Goal: Obtain resource: Download file/media

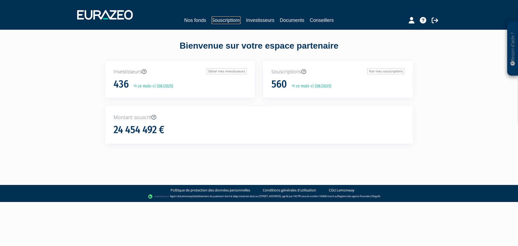
click at [226, 20] on link "Souscriptions" at bounding box center [225, 20] width 29 height 8
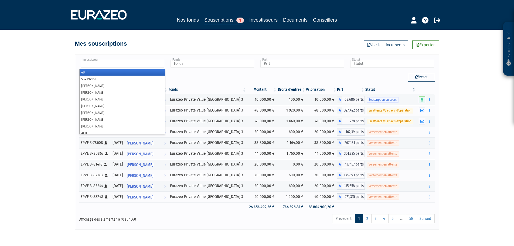
click at [145, 66] on input "text" at bounding box center [123, 64] width 84 height 8
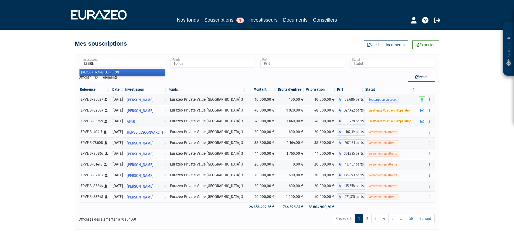
type input "LEBRE"
click at [104, 72] on em "LEBRE" at bounding box center [108, 72] width 9 height 4
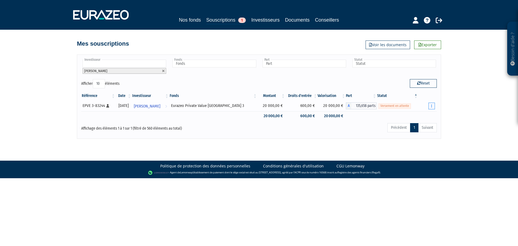
click at [430, 106] on button "button" at bounding box center [431, 105] width 6 height 7
click at [415, 115] on link "Documents" at bounding box center [413, 115] width 40 height 9
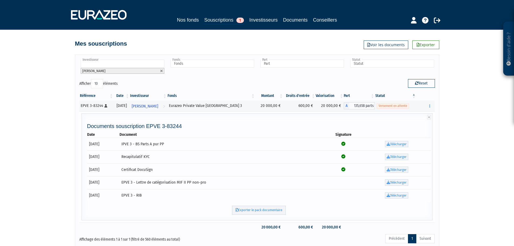
click at [399, 143] on link "Télécharger" at bounding box center [396, 144] width 23 height 6
click at [395, 157] on link "Télécharger" at bounding box center [396, 156] width 23 height 6
drag, startPoint x: 80, startPoint y: 105, endPoint x: 102, endPoint y: 104, distance: 21.3
click at [102, 104] on div "EPVE 3-83244 [Français] Personne physique" at bounding box center [96, 106] width 31 height 6
copy div "EPVE 3-83244"
